Goal: Task Accomplishment & Management: Manage account settings

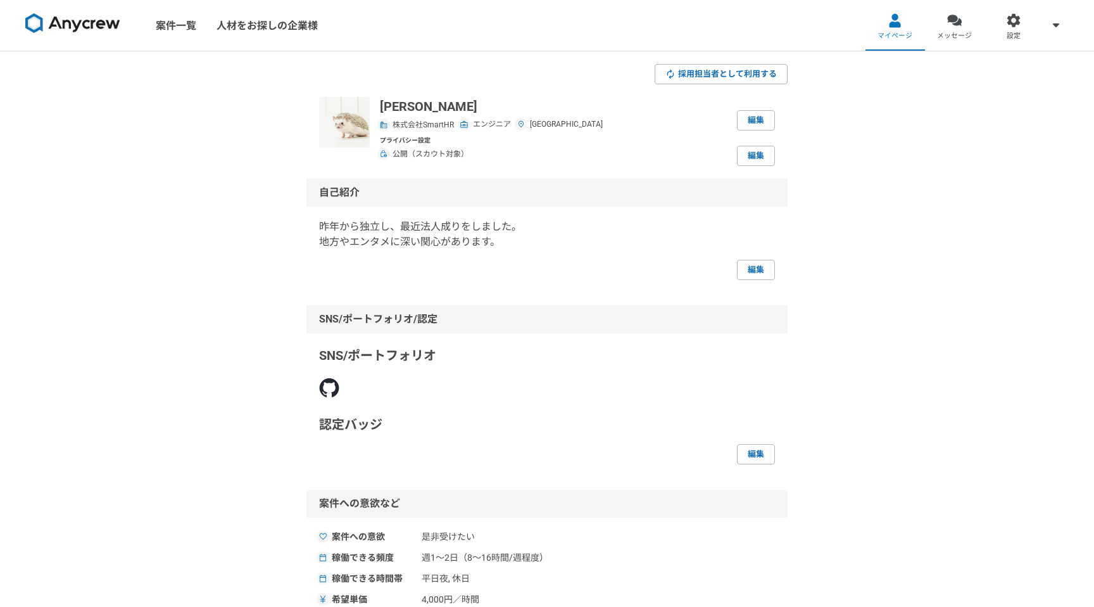
click at [408, 124] on span "株式会社SmartHR" at bounding box center [423, 124] width 61 height 11
click at [750, 120] on link "編集" at bounding box center [756, 120] width 38 height 20
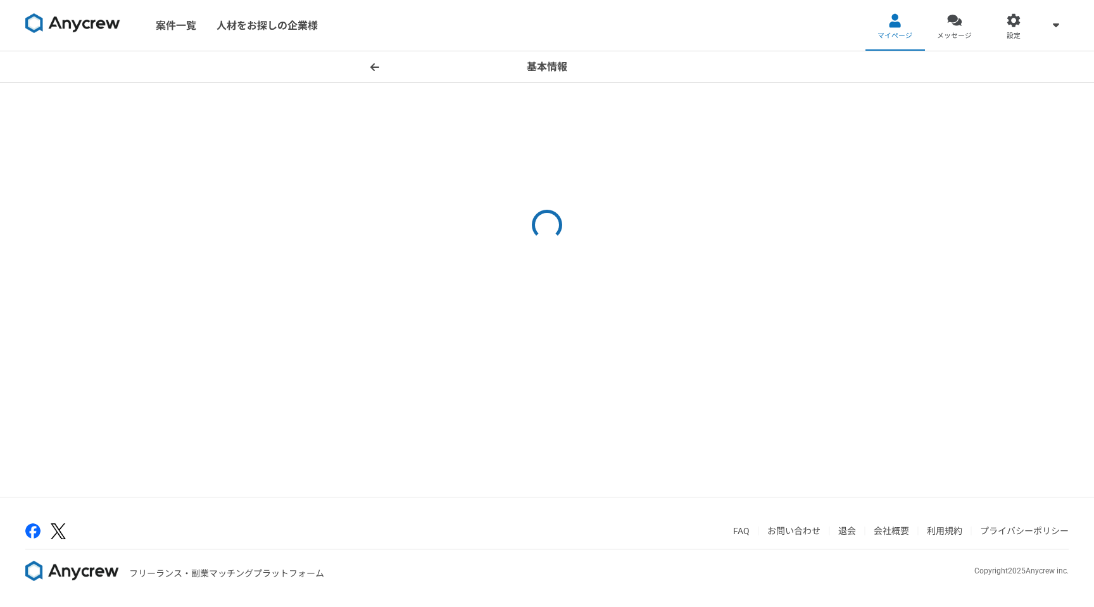
select select "10"
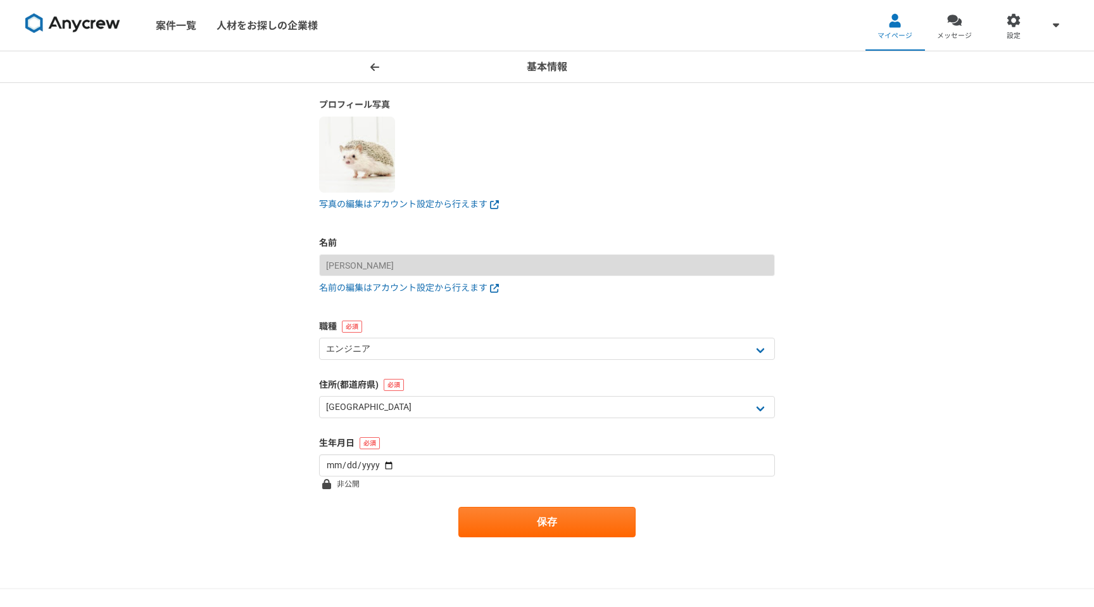
click at [372, 62] on icon at bounding box center [374, 67] width 9 height 10
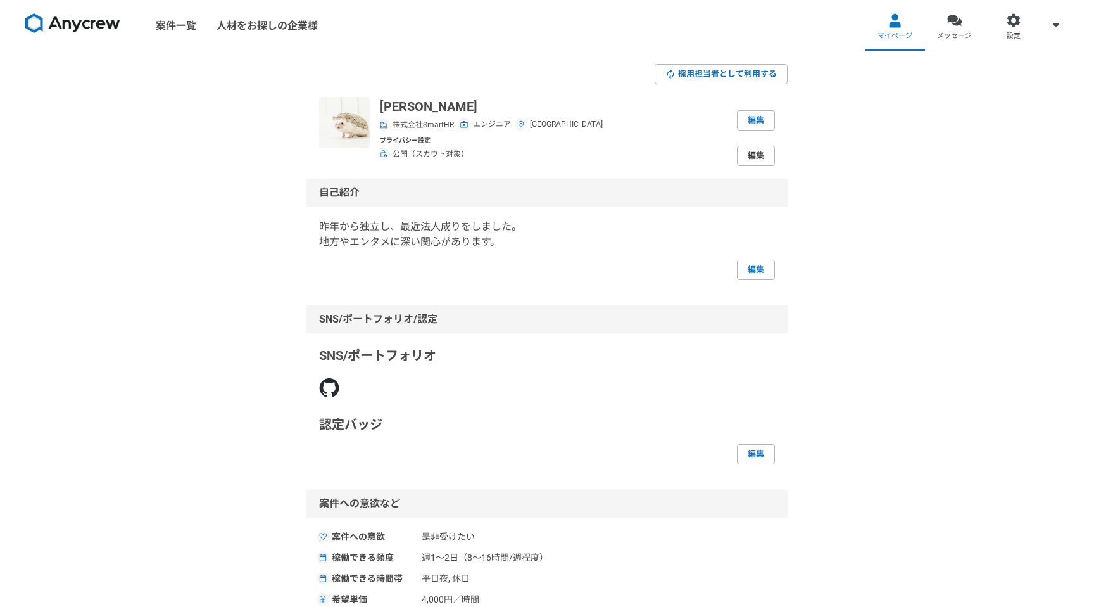
click at [756, 160] on link "編集" at bounding box center [756, 156] width 38 height 20
